Goal: Information Seeking & Learning: Learn about a topic

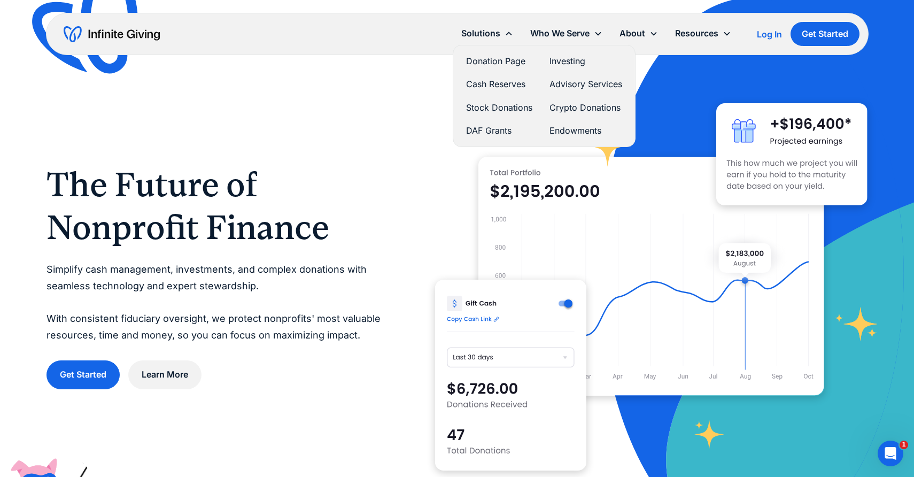
click at [584, 84] on link "Advisory Services" at bounding box center [585, 84] width 73 height 14
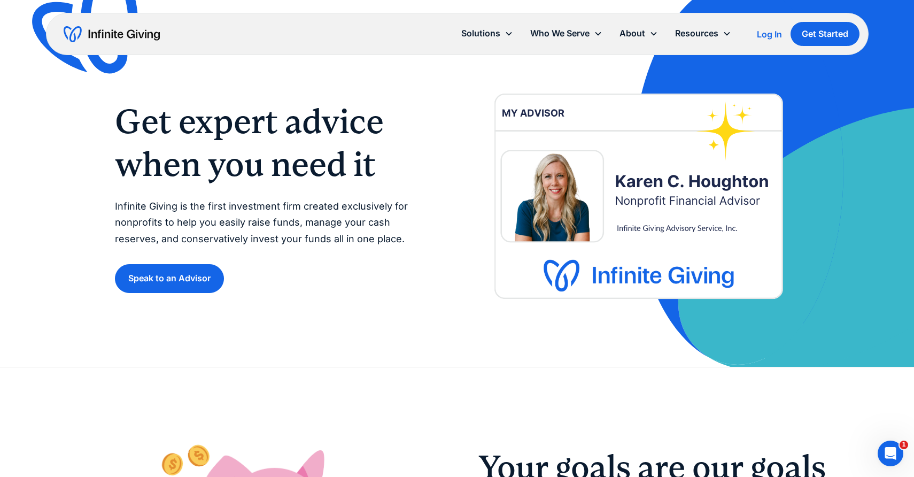
click at [272, 218] on p "Infinite Giving is the first investment firm created exclusively for nonprofits…" at bounding box center [275, 222] width 321 height 49
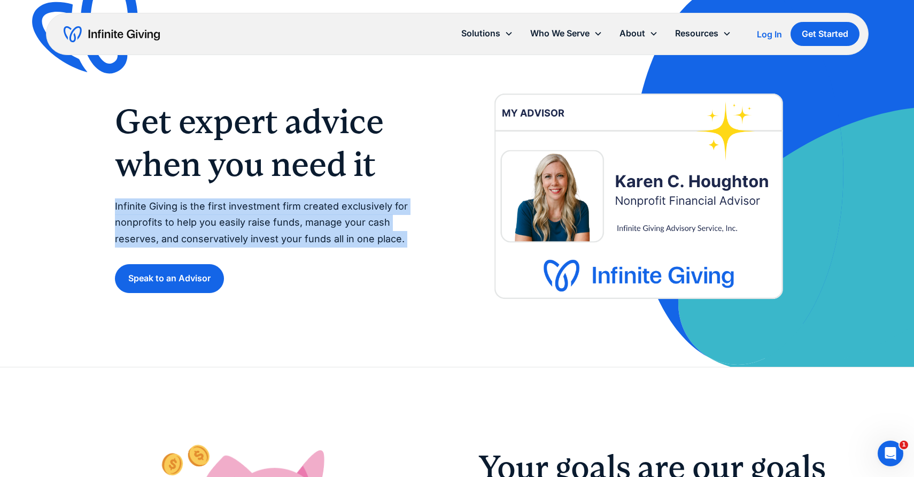
click at [272, 218] on p "Infinite Giving is the first investment firm created exclusively for nonprofits…" at bounding box center [275, 222] width 321 height 49
copy p "Infinite Giving is the first investment firm created exclusively for nonprofits…"
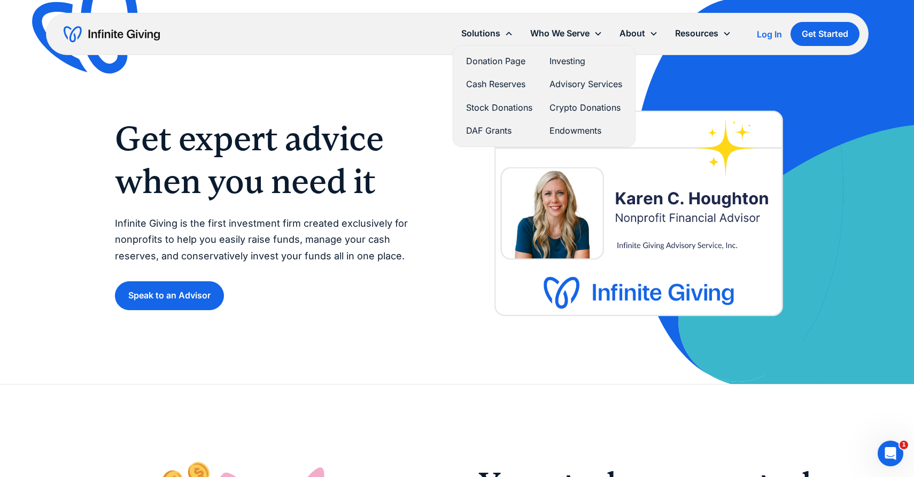
click at [513, 83] on link "Cash Reserves" at bounding box center [499, 84] width 66 height 14
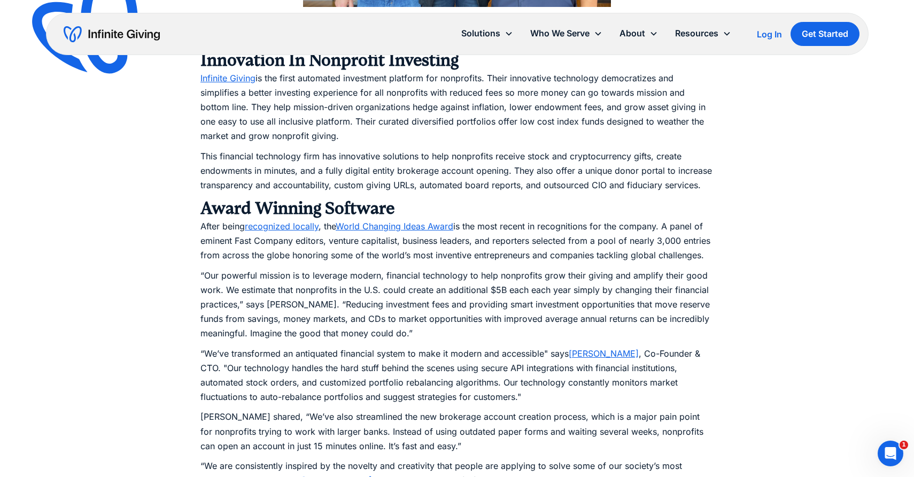
scroll to position [1198, 0]
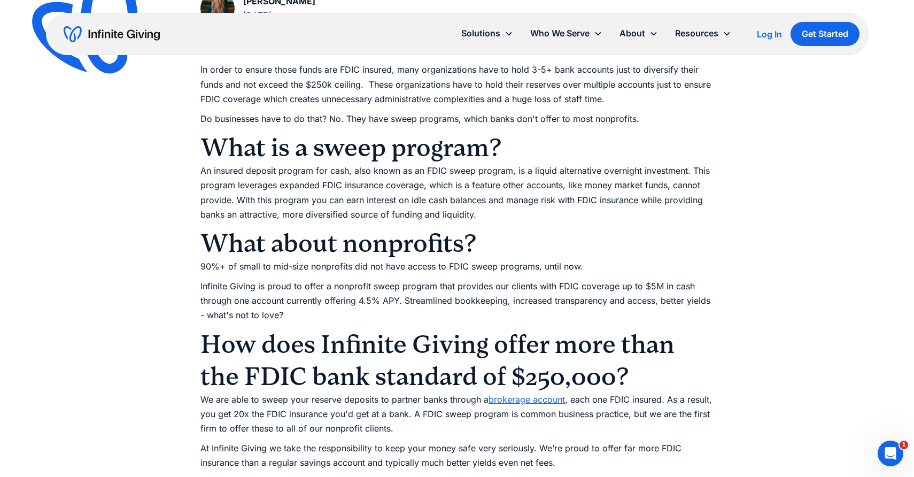
scroll to position [694, 0]
